Goal: Information Seeking & Learning: Learn about a topic

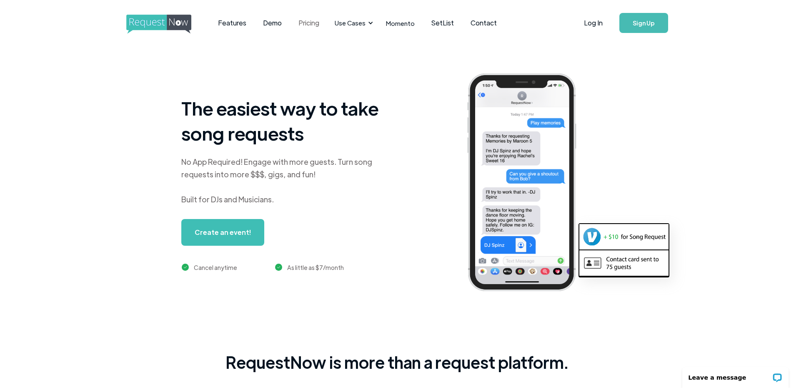
click at [310, 20] on link "Pricing" at bounding box center [309, 23] width 38 height 26
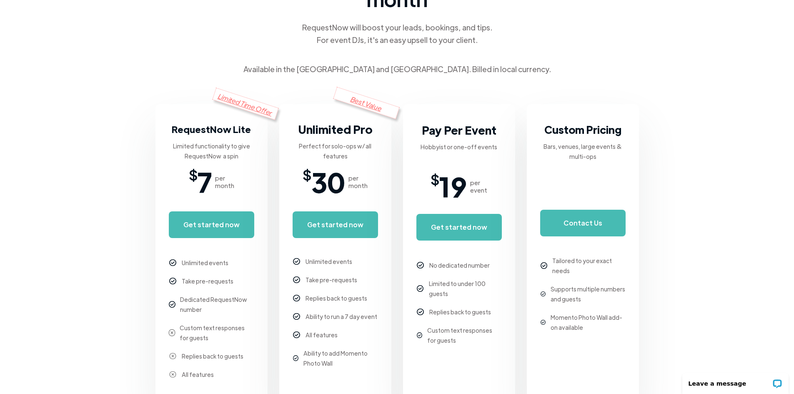
scroll to position [125, 0]
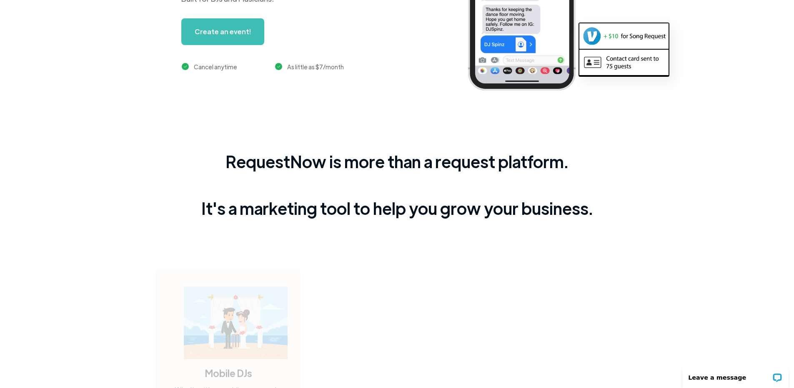
scroll to position [208, 0]
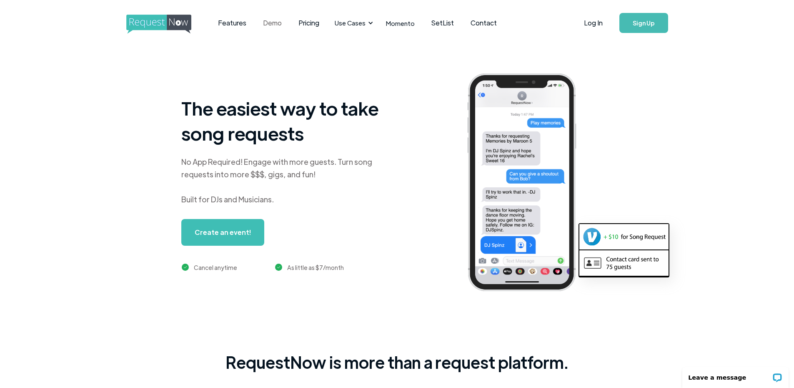
click at [274, 23] on link "Demo" at bounding box center [272, 23] width 35 height 26
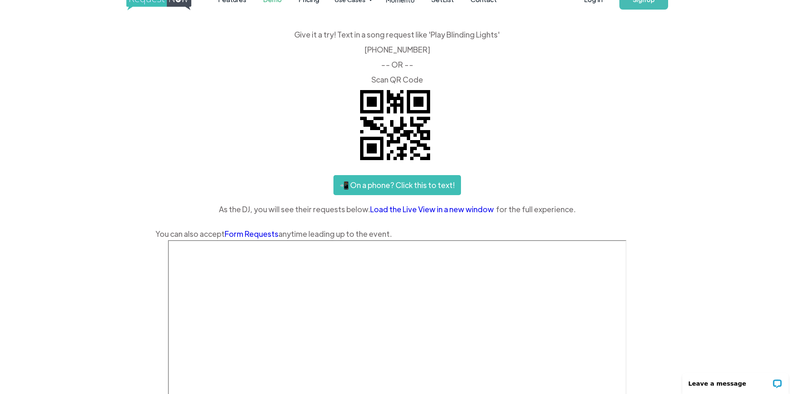
scroll to position [42, 0]
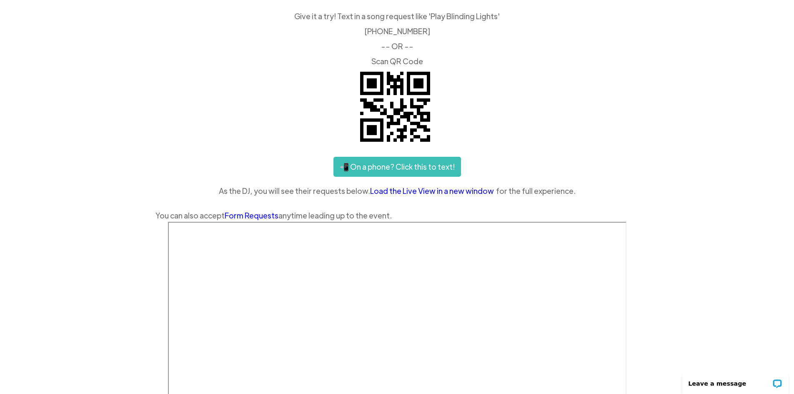
click at [390, 161] on link "📲 On a phone? Click this to text!" at bounding box center [398, 167] width 128 height 20
click at [390, 105] on img at bounding box center [395, 106] width 83 height 83
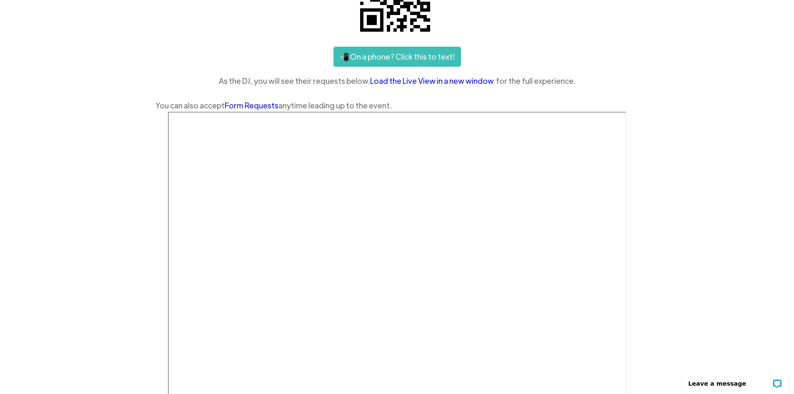
scroll to position [0, 0]
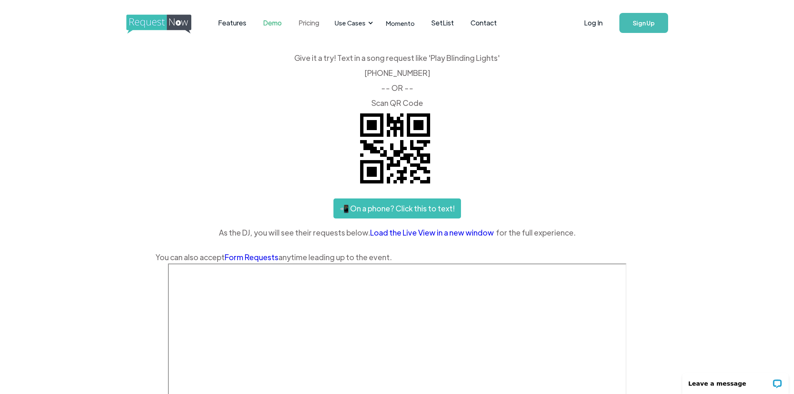
click at [302, 23] on link "Pricing" at bounding box center [309, 23] width 38 height 26
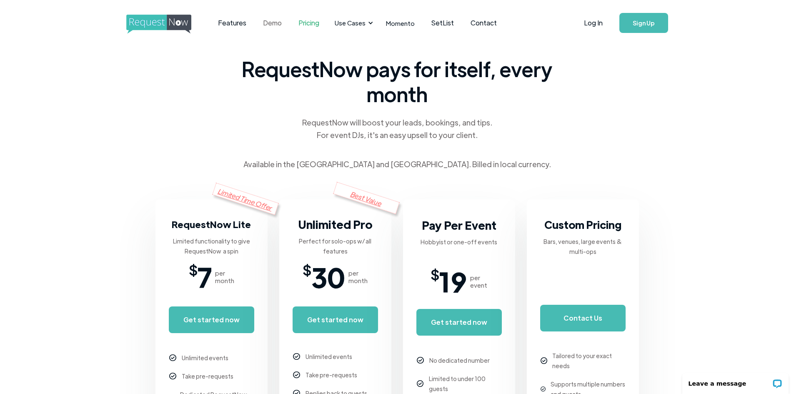
click at [267, 22] on link "Demo" at bounding box center [272, 23] width 35 height 26
